Goal: Information Seeking & Learning: Learn about a topic

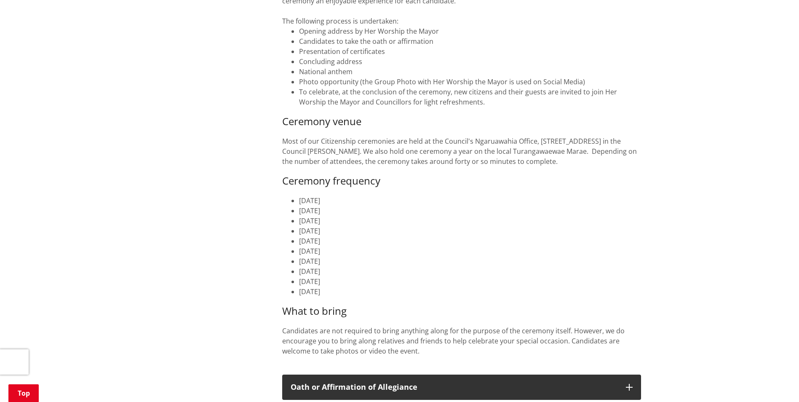
scroll to position [295, 0]
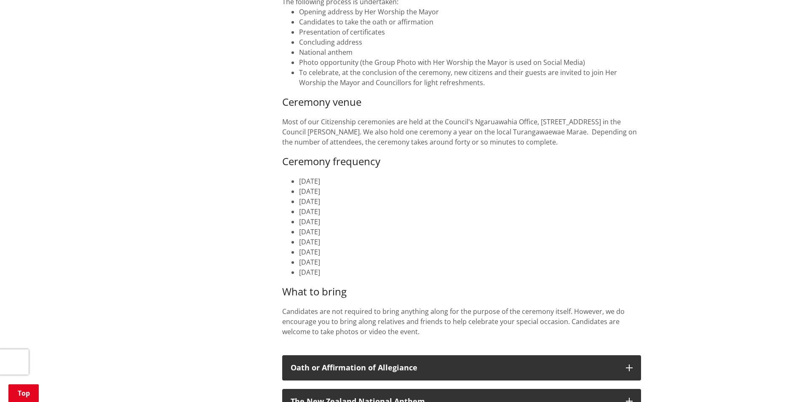
drag, startPoint x: 362, startPoint y: 251, endPoint x: 280, endPoint y: 255, distance: 81.9
click at [280, 255] on div "Citizenship ceremonies are held by the Waikato District Council on behalf of th…" at bounding box center [462, 225] width 372 height 700
click at [313, 265] on li "30 October 2025" at bounding box center [470, 262] width 342 height 10
drag, startPoint x: 356, startPoint y: 269, endPoint x: 291, endPoint y: 261, distance: 64.9
click at [291, 261] on ul "20 February 2025 27 March 2025 24 April 2025 29 May 2025 26 June 2025 31 July 2…" at bounding box center [461, 226] width 359 height 101
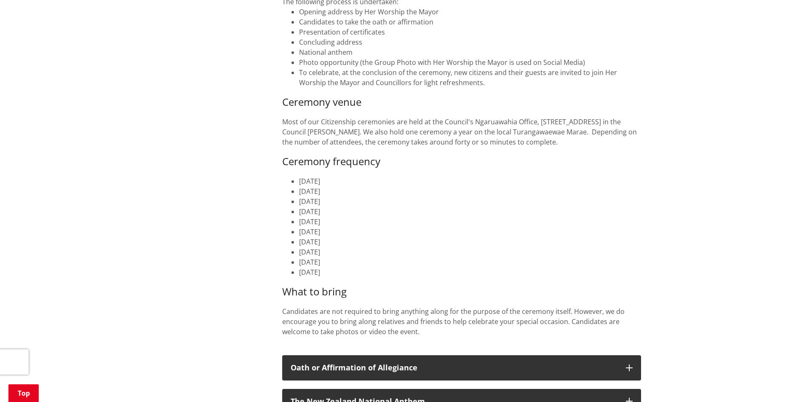
click at [299, 261] on li "[DATE]" at bounding box center [470, 262] width 342 height 10
drag, startPoint x: 317, startPoint y: 263, endPoint x: 376, endPoint y: 265, distance: 59.0
click at [376, 265] on li "[DATE]" at bounding box center [470, 262] width 342 height 10
click at [376, 264] on li "[DATE]" at bounding box center [470, 262] width 342 height 10
click at [335, 261] on li "[DATE]" at bounding box center [470, 262] width 342 height 10
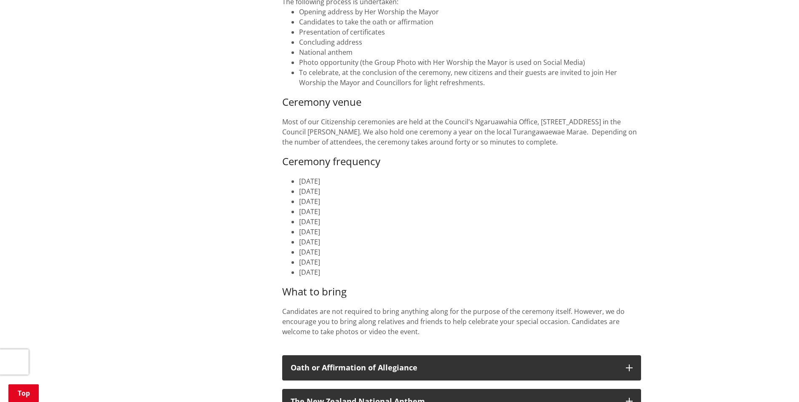
drag, startPoint x: 375, startPoint y: 266, endPoint x: 297, endPoint y: 261, distance: 78.1
click at [297, 261] on ul "20 February 2025 27 March 2025 24 April 2025 29 May 2025 26 June 2025 31 July 2…" at bounding box center [461, 226] width 359 height 101
drag, startPoint x: 297, startPoint y: 261, endPoint x: 341, endPoint y: 269, distance: 45.4
click at [341, 269] on li "[DATE]" at bounding box center [470, 272] width 342 height 10
drag, startPoint x: 369, startPoint y: 273, endPoint x: 299, endPoint y: 270, distance: 70.0
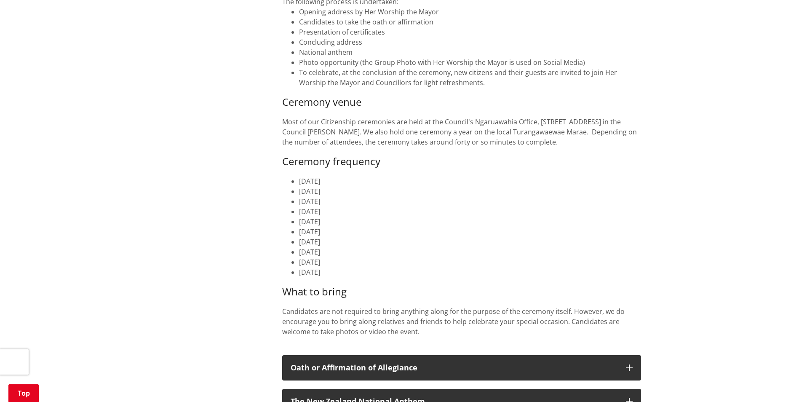
click at [299, 270] on li "[DATE]" at bounding box center [470, 272] width 342 height 10
drag, startPoint x: 299, startPoint y: 270, endPoint x: 359, endPoint y: 308, distance: 71.6
click at [359, 308] on p "Candidates are not required to bring anything along for the purpose of the cere…" at bounding box center [461, 326] width 359 height 40
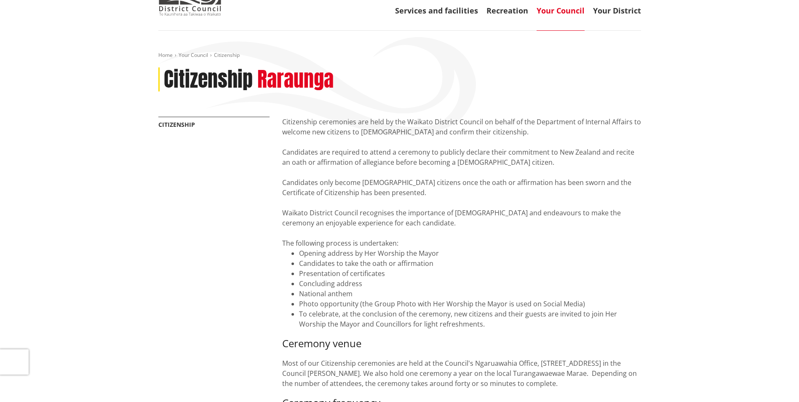
scroll to position [0, 0]
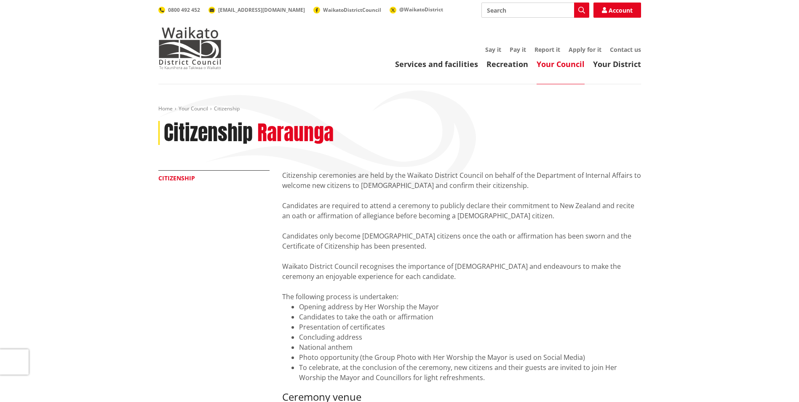
click at [180, 177] on link "Citizenship" at bounding box center [176, 178] width 37 height 8
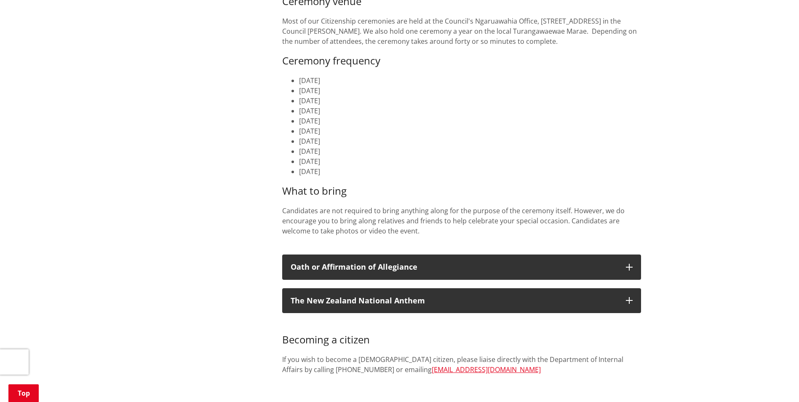
scroll to position [463, 0]
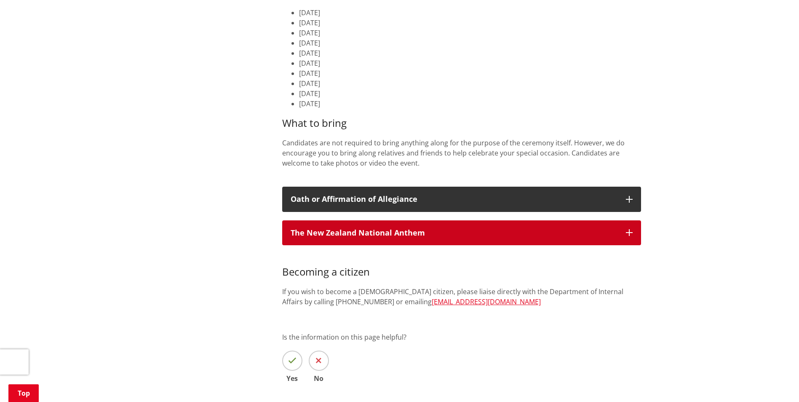
click at [471, 236] on h3 "The New Zealand National Anthem" at bounding box center [454, 233] width 327 height 8
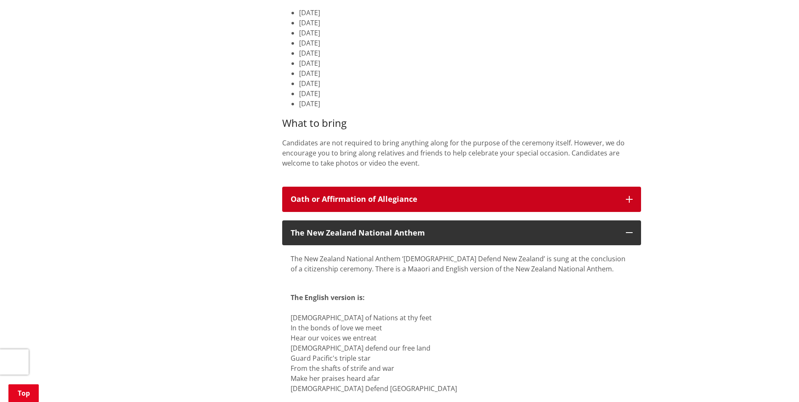
click at [479, 211] on button "Oath or Affirmation of Allegiance" at bounding box center [461, 199] width 359 height 25
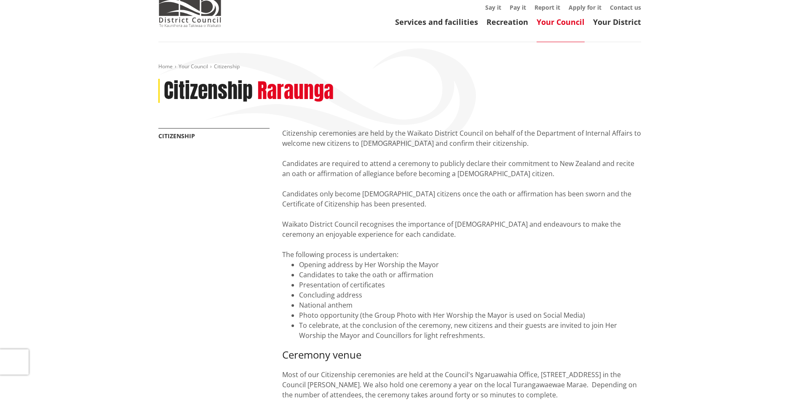
scroll to position [0, 0]
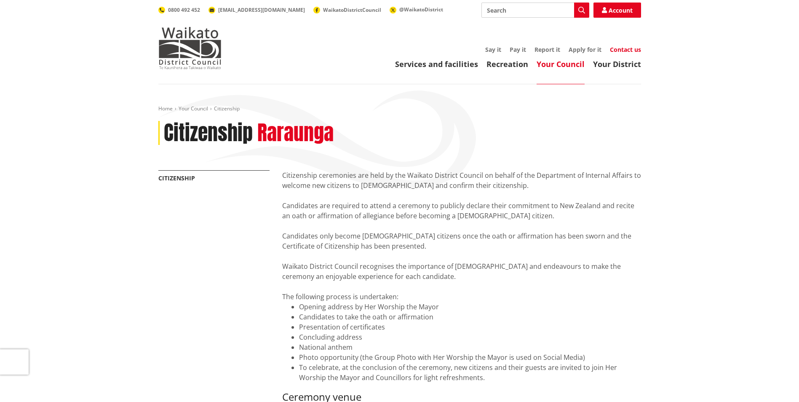
click at [629, 50] on link "Contact us" at bounding box center [625, 50] width 31 height 8
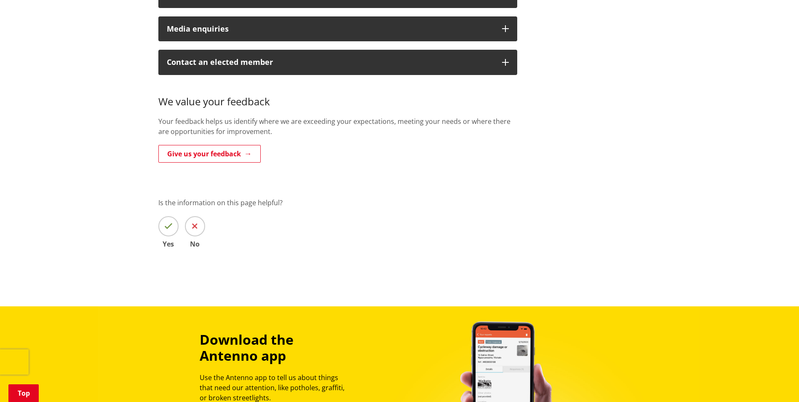
scroll to position [506, 0]
